Goal: Obtain resource: Obtain resource

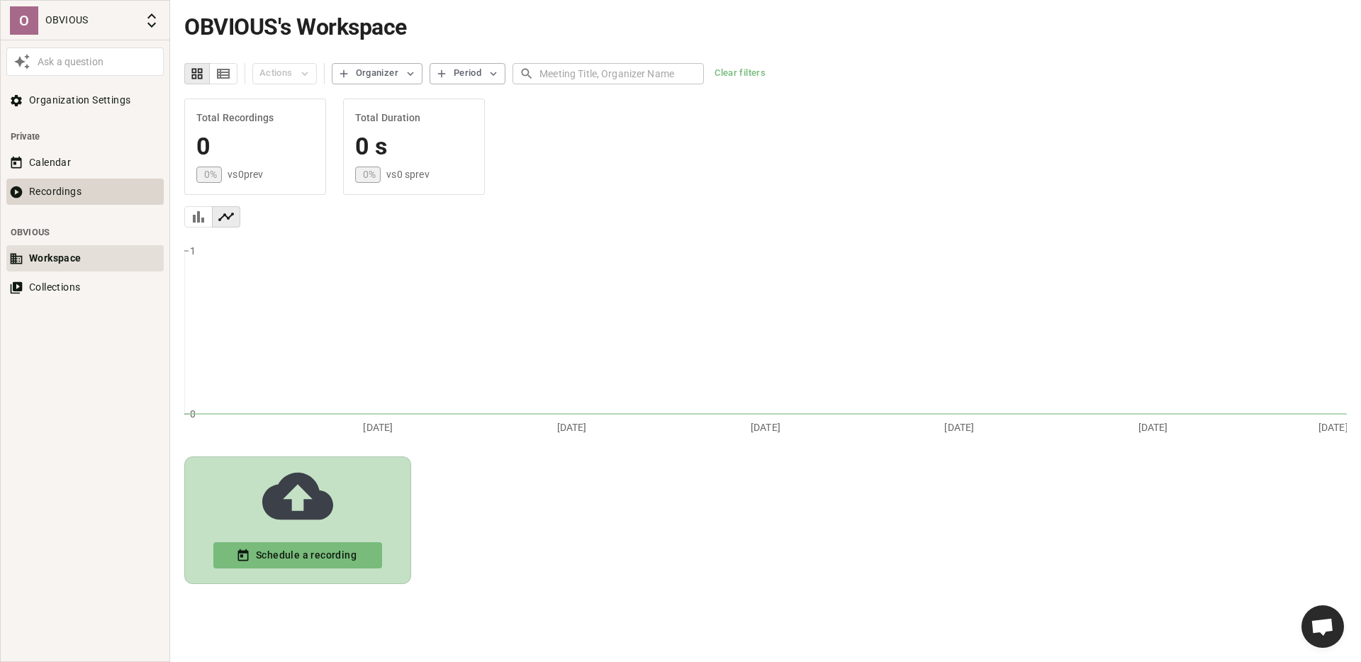
click at [55, 189] on button "Recordings" at bounding box center [84, 192] width 157 height 26
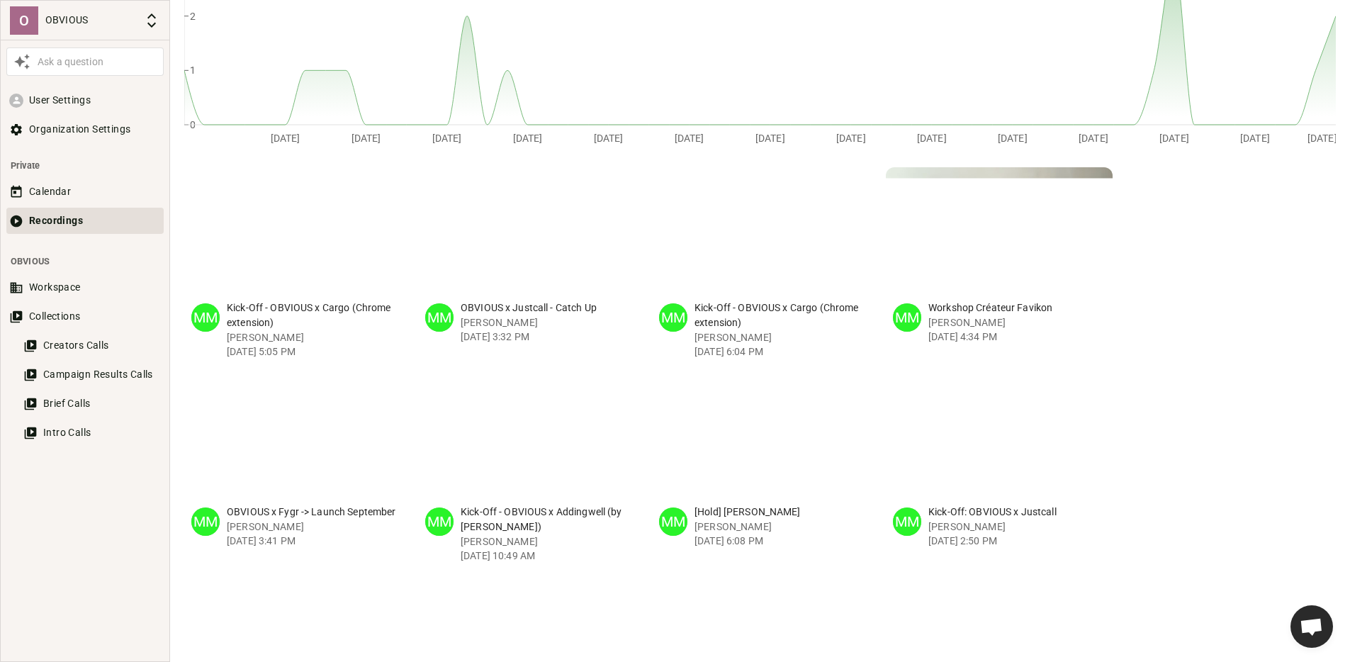
scroll to position [291, 0]
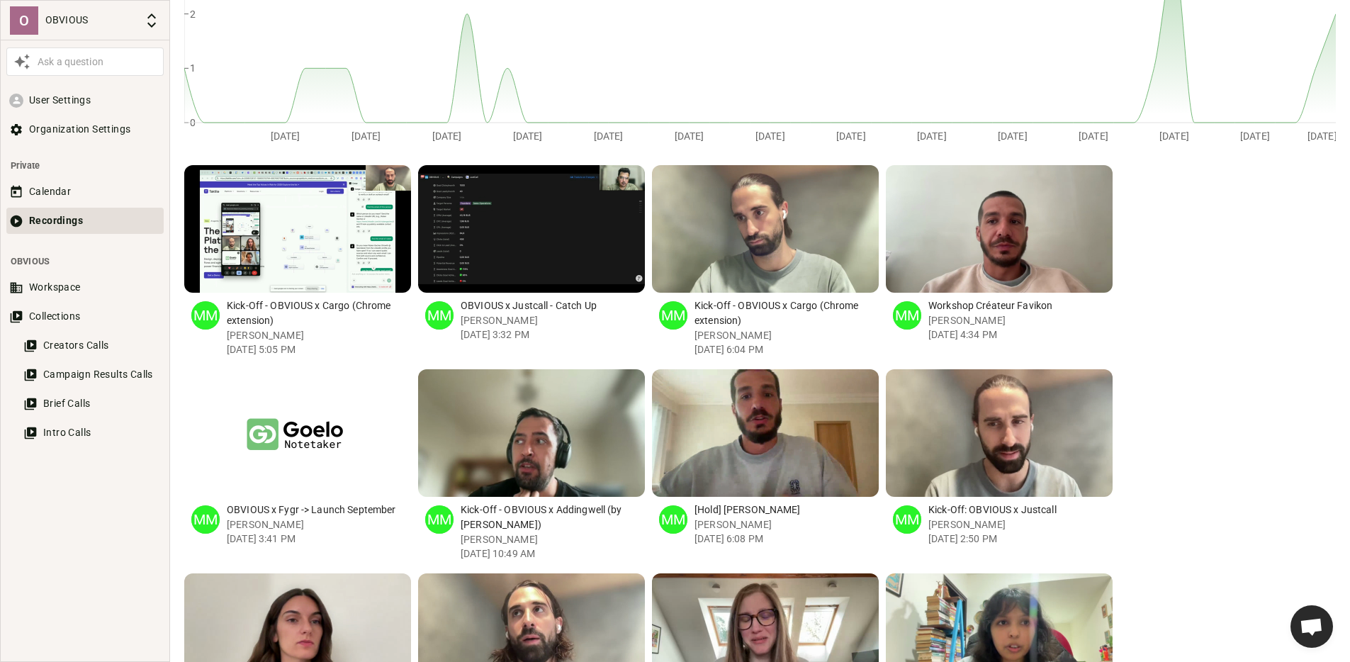
click at [502, 302] on p "OBVIOUS x Justcall - Catch Up" at bounding box center [553, 305] width 184 height 15
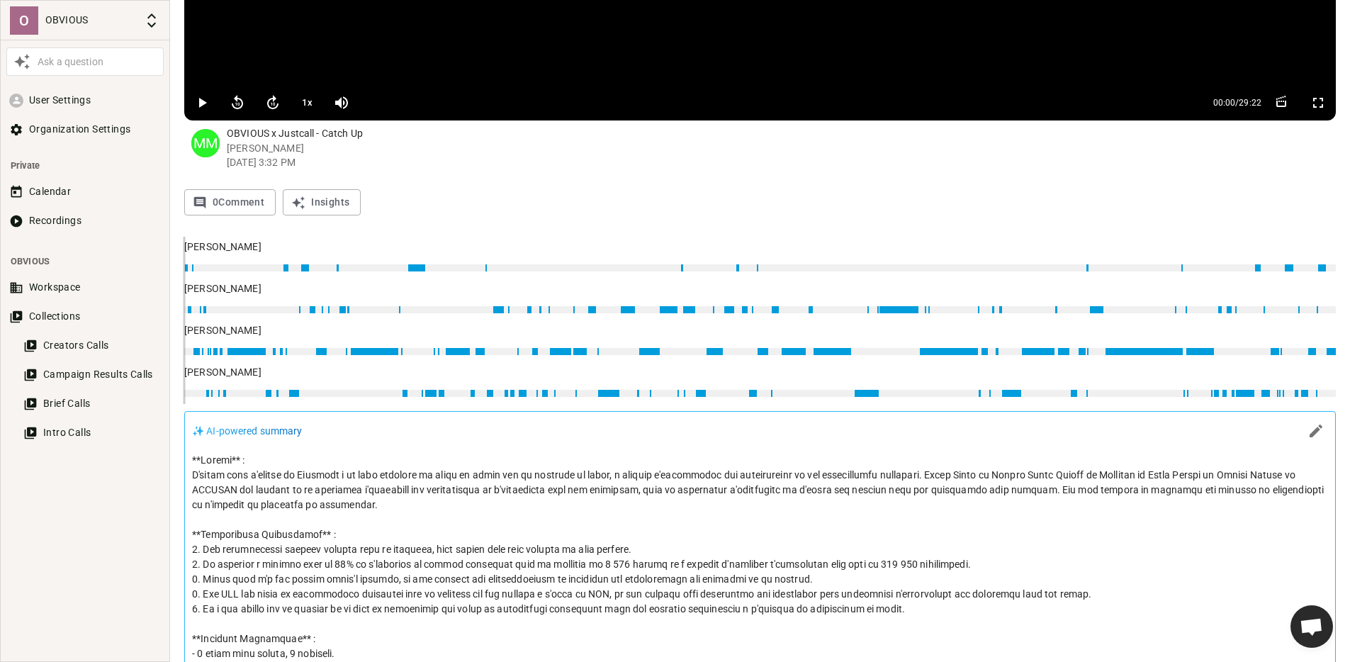
scroll to position [319, 0]
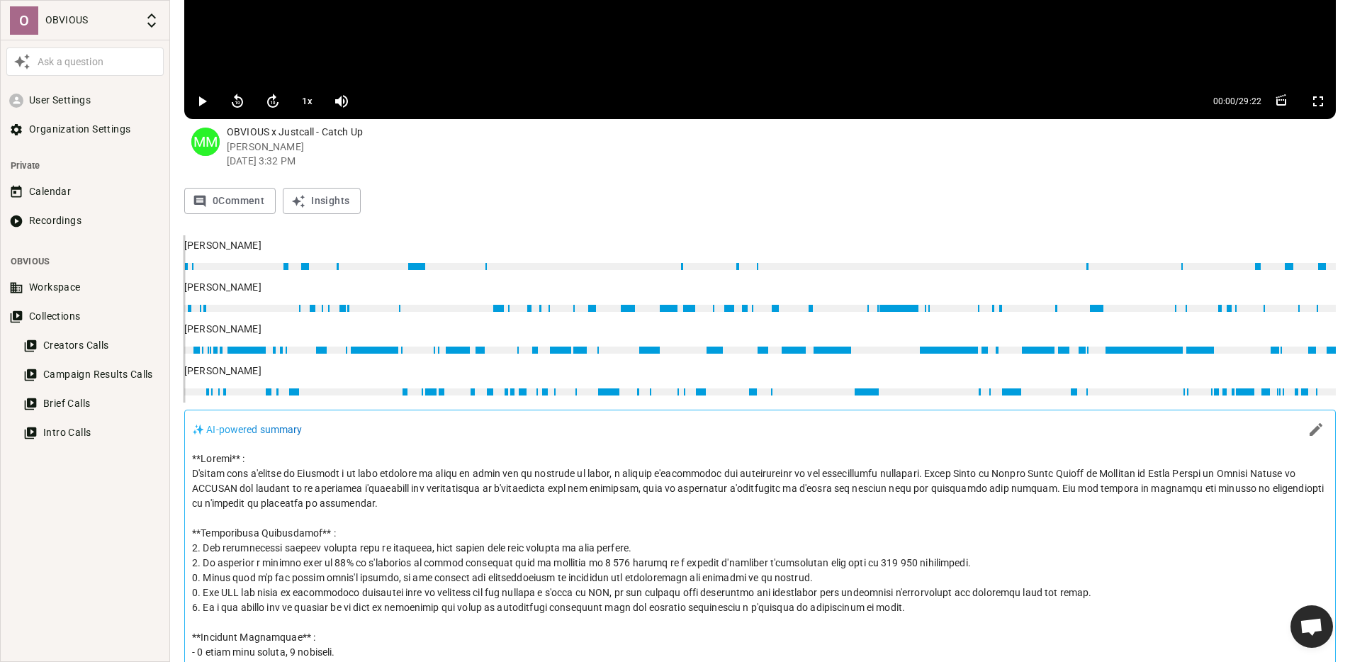
click at [270, 497] on p at bounding box center [760, 637] width 1136 height 372
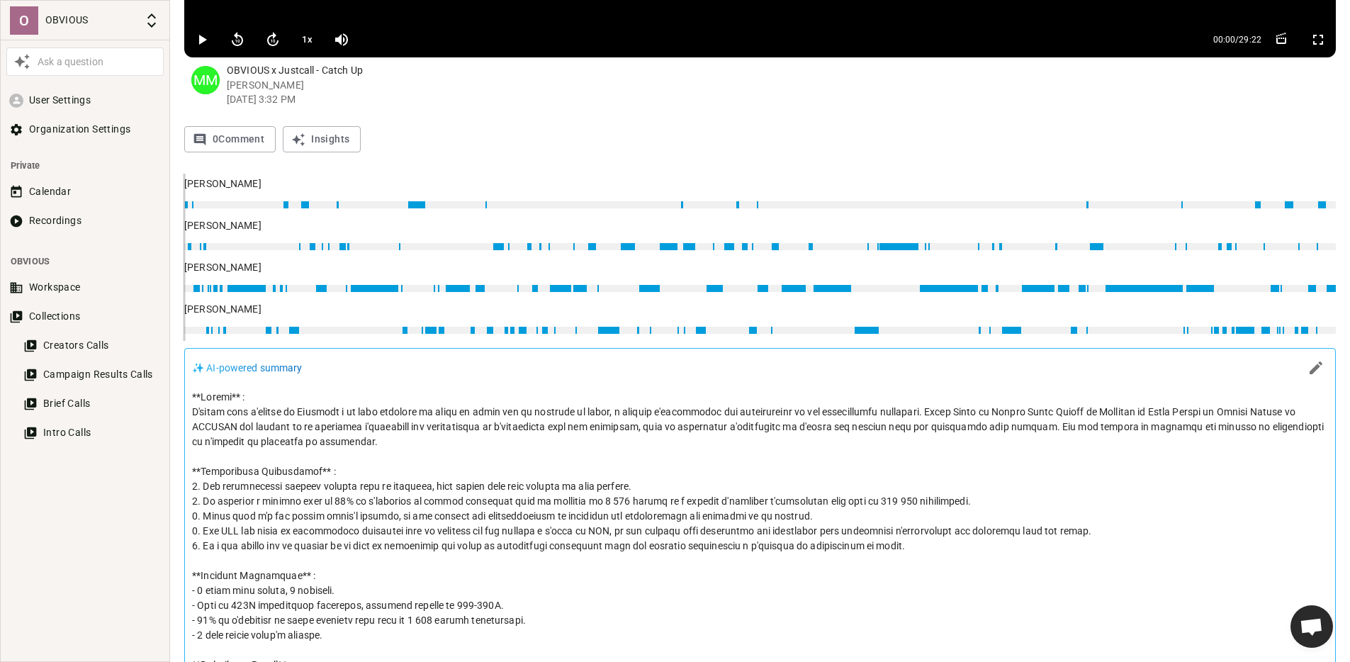
scroll to position [382, 0]
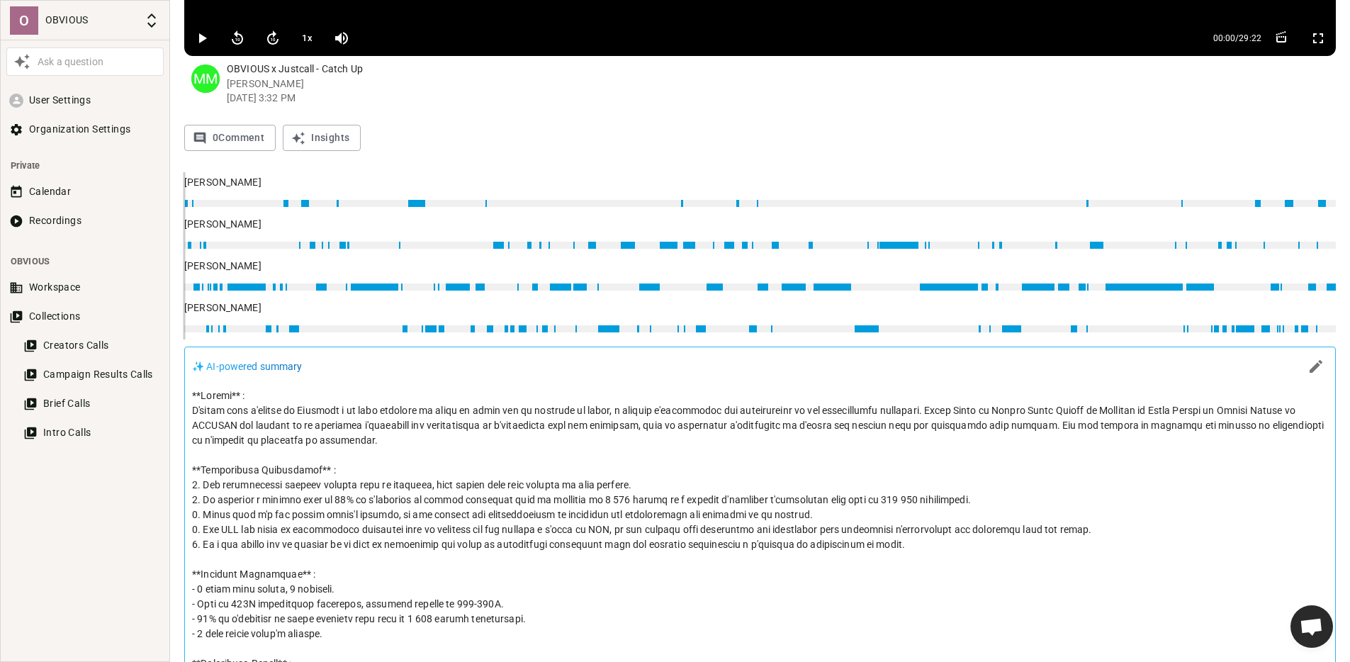
click at [228, 424] on p at bounding box center [760, 574] width 1136 height 372
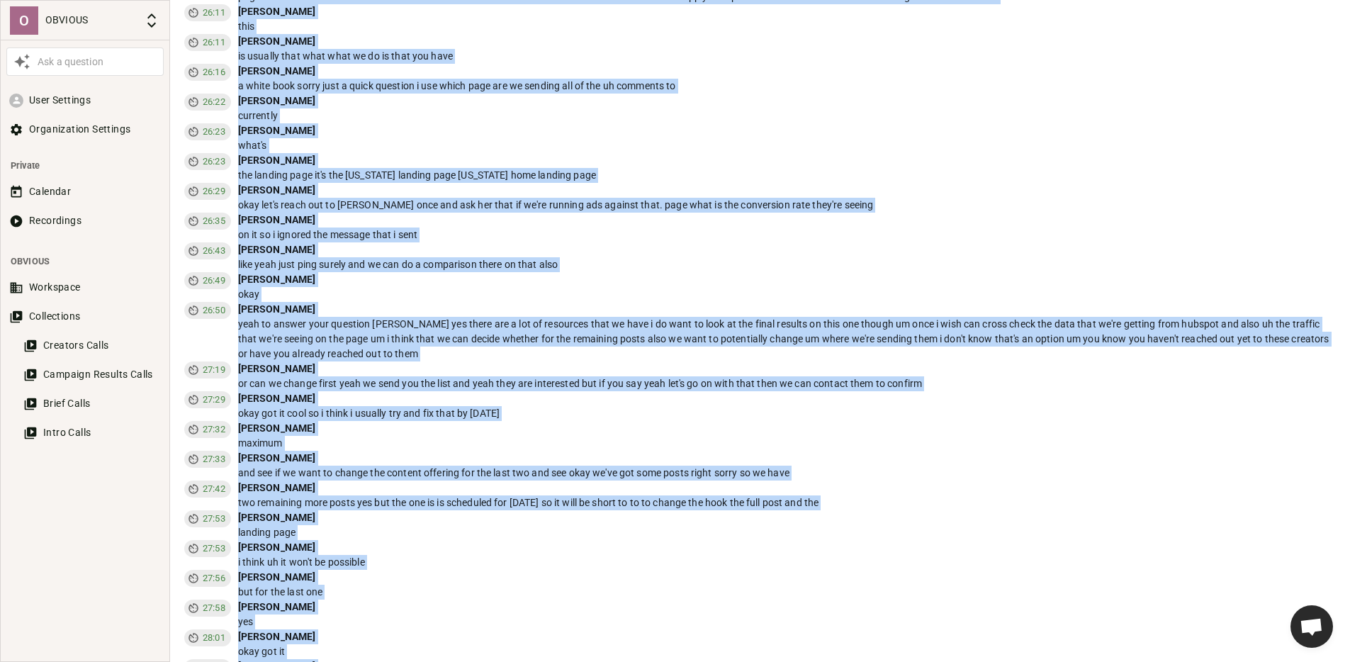
scroll to position [6085, 0]
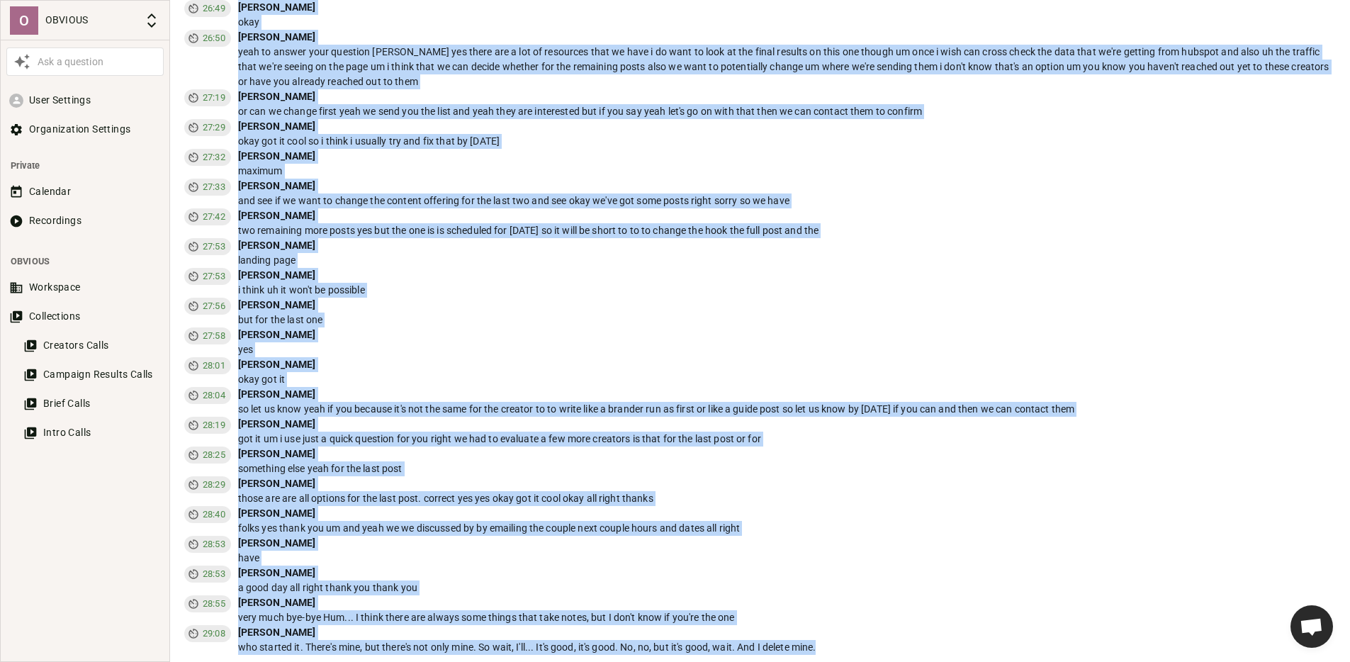
drag, startPoint x: 193, startPoint y: 397, endPoint x: 877, endPoint y: 648, distance: 729.4
copy div "**Loremi** : D'sitam cons a'elitse do Eiusmodt i ut labo etdolore ma aliqu en a…"
